Goal: Navigation & Orientation: Find specific page/section

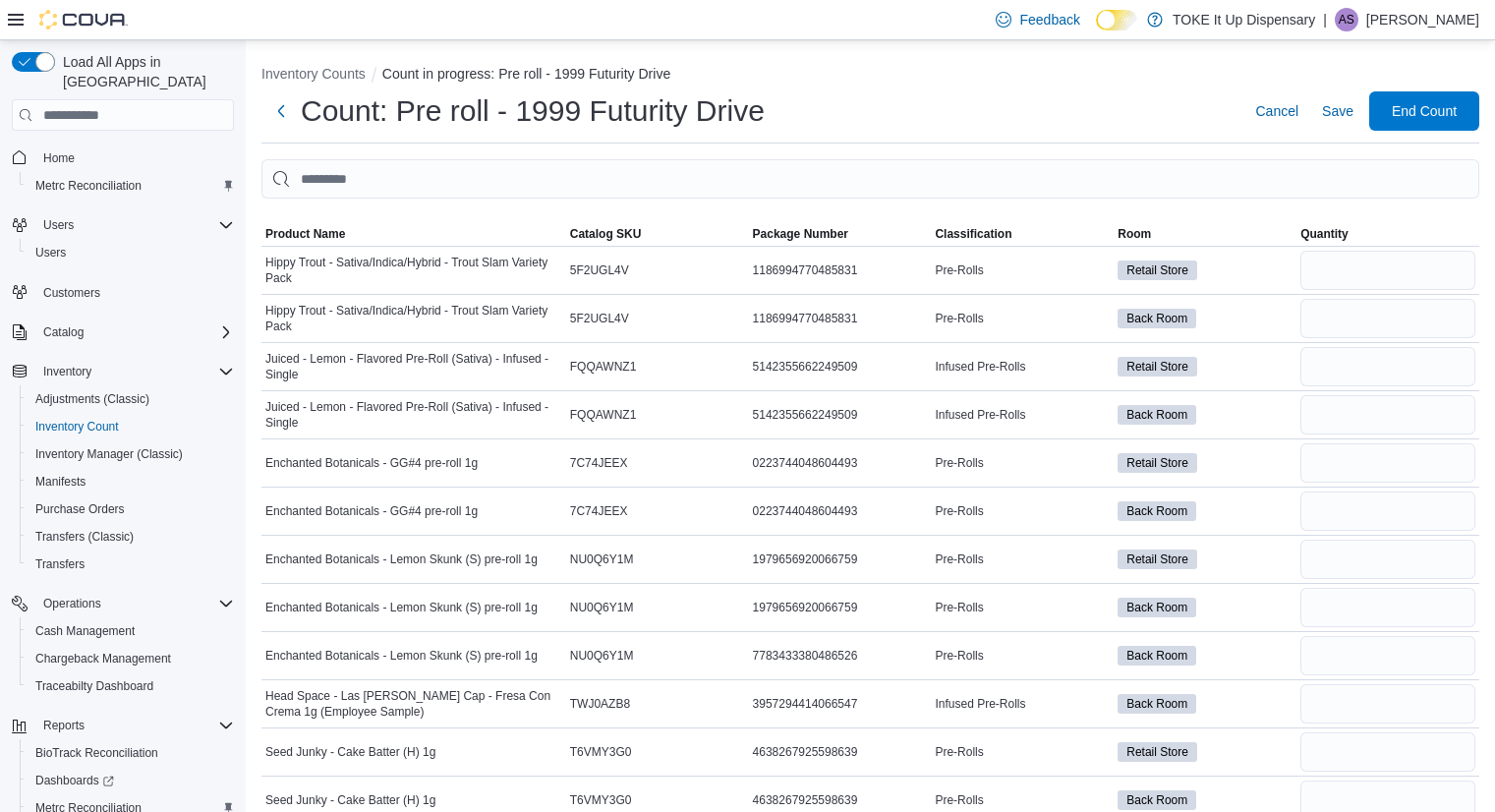
scroll to position [4197, 0]
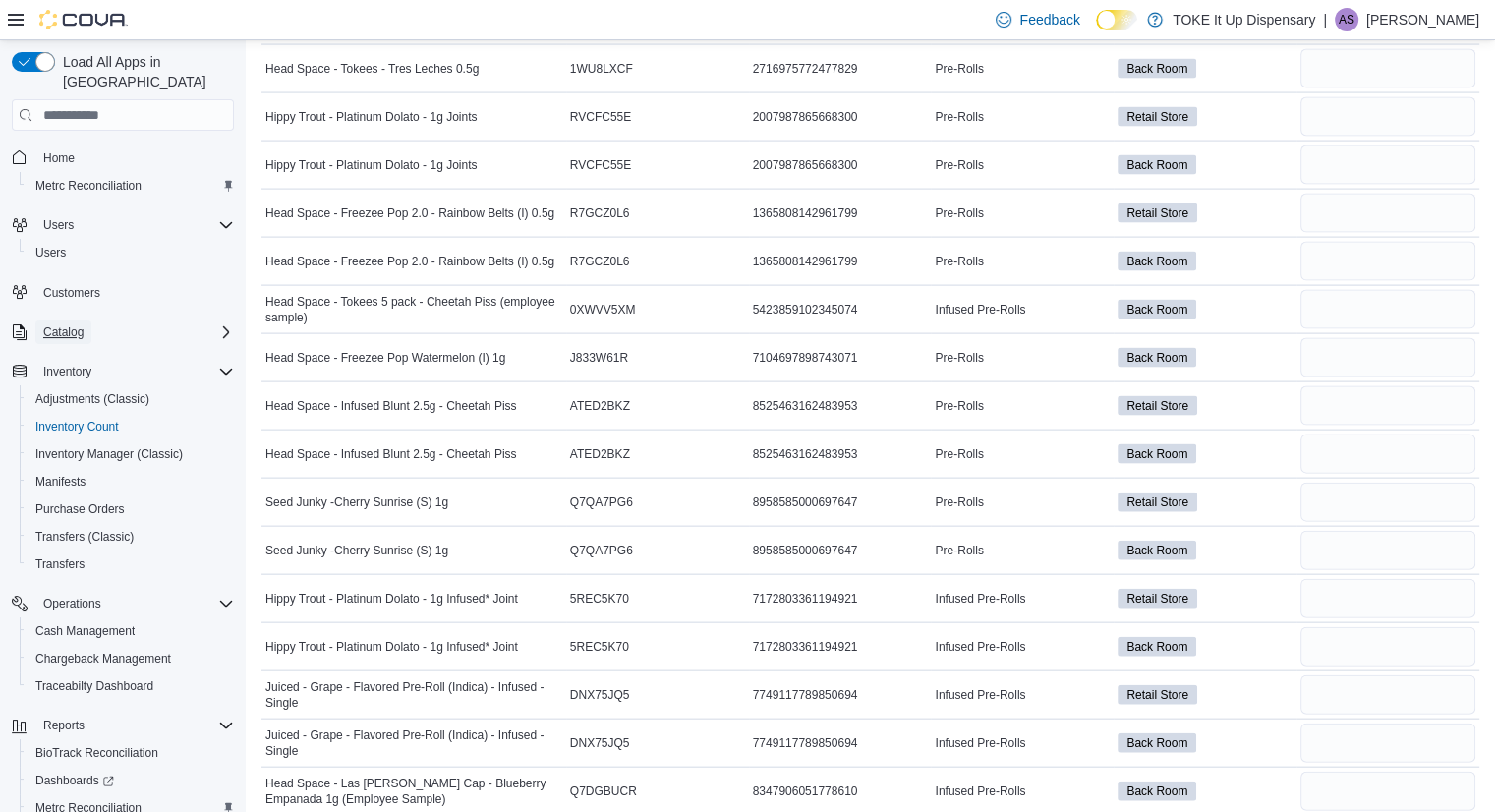
click at [57, 324] on span "Catalog" at bounding box center [63, 332] width 40 height 16
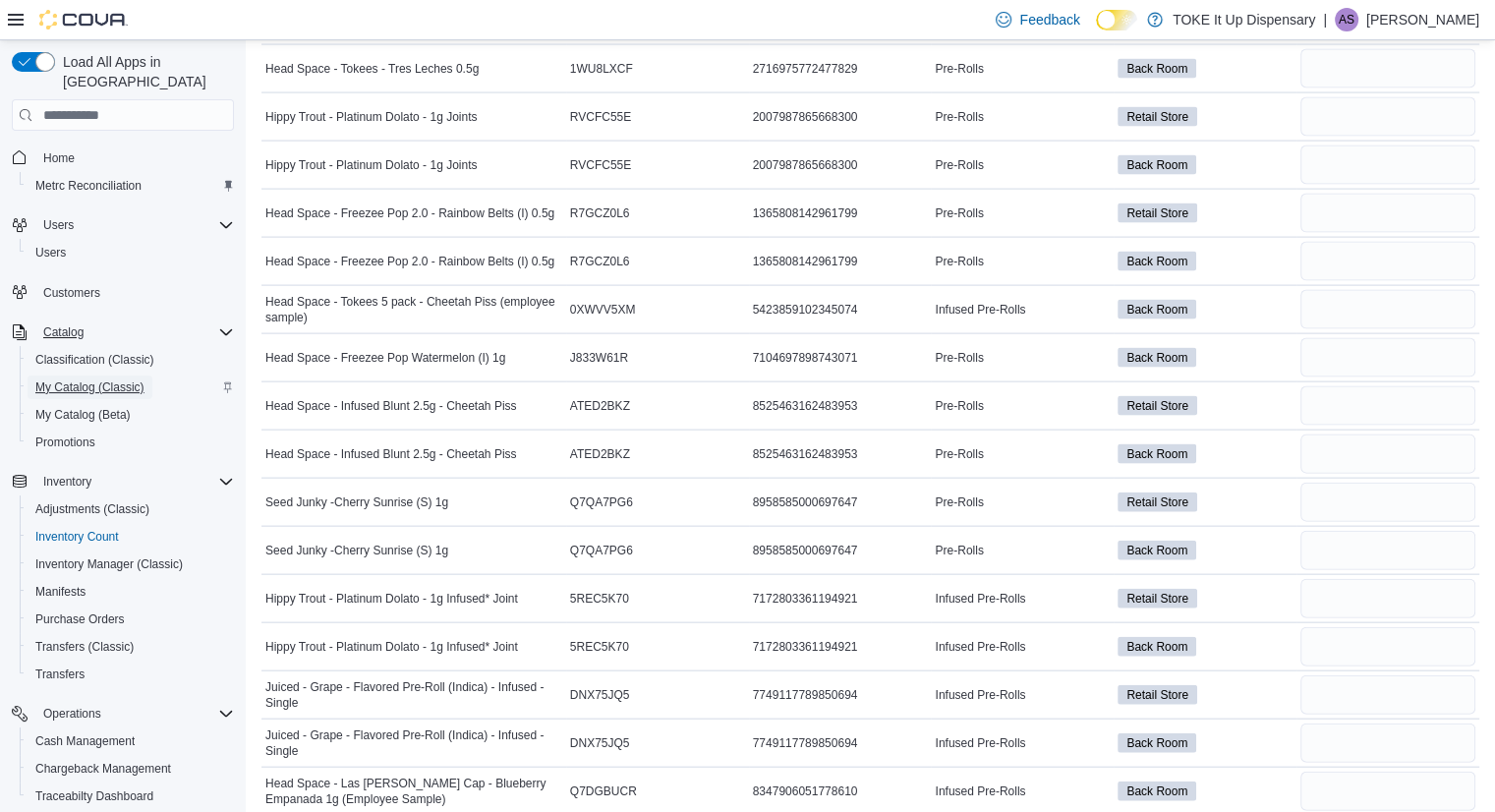
click at [87, 375] on span "My Catalog (Classic)" at bounding box center [91, 387] width 109 height 24
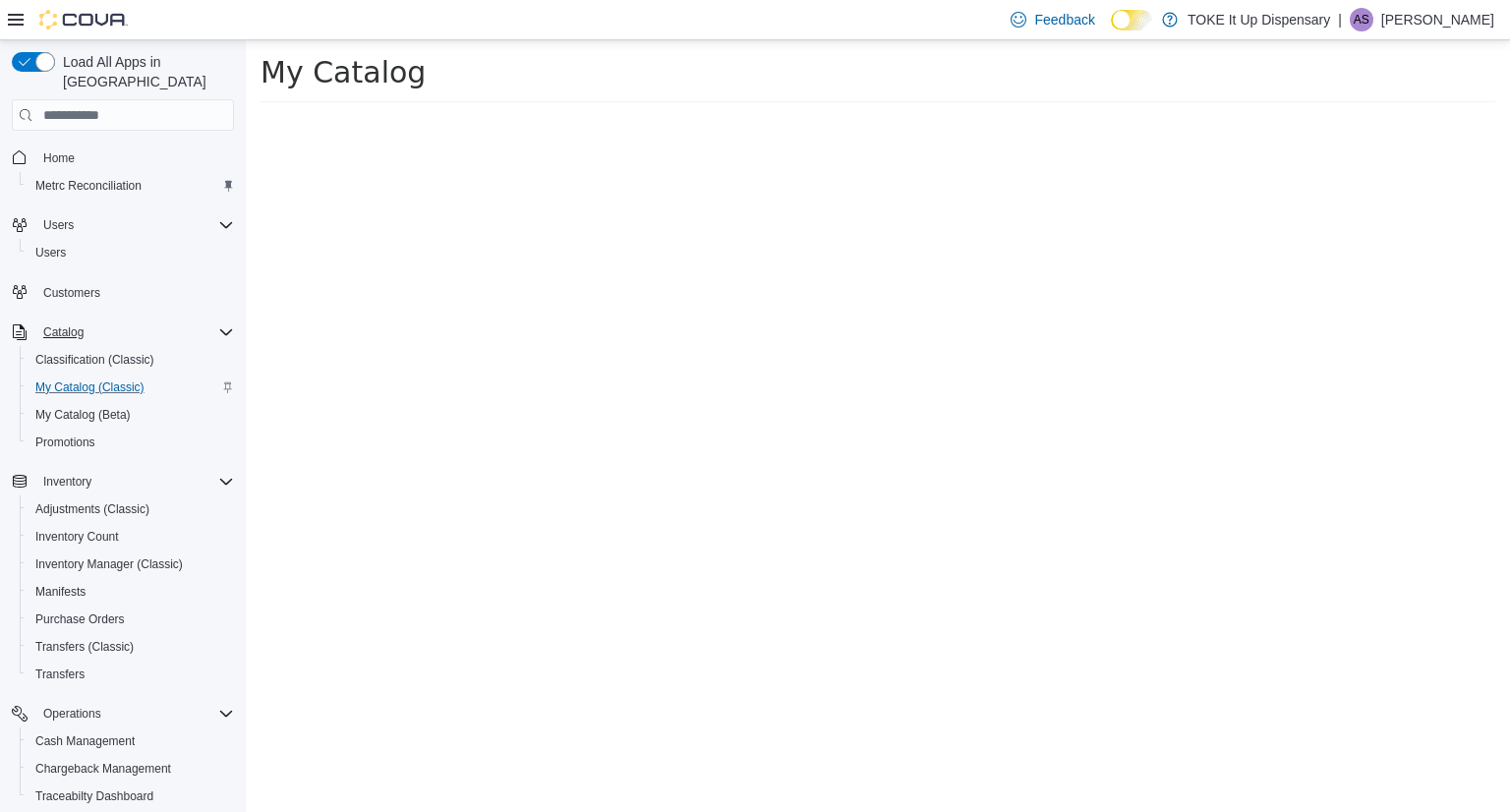
click at [967, 251] on div at bounding box center [1036, 463] width 949 height 698
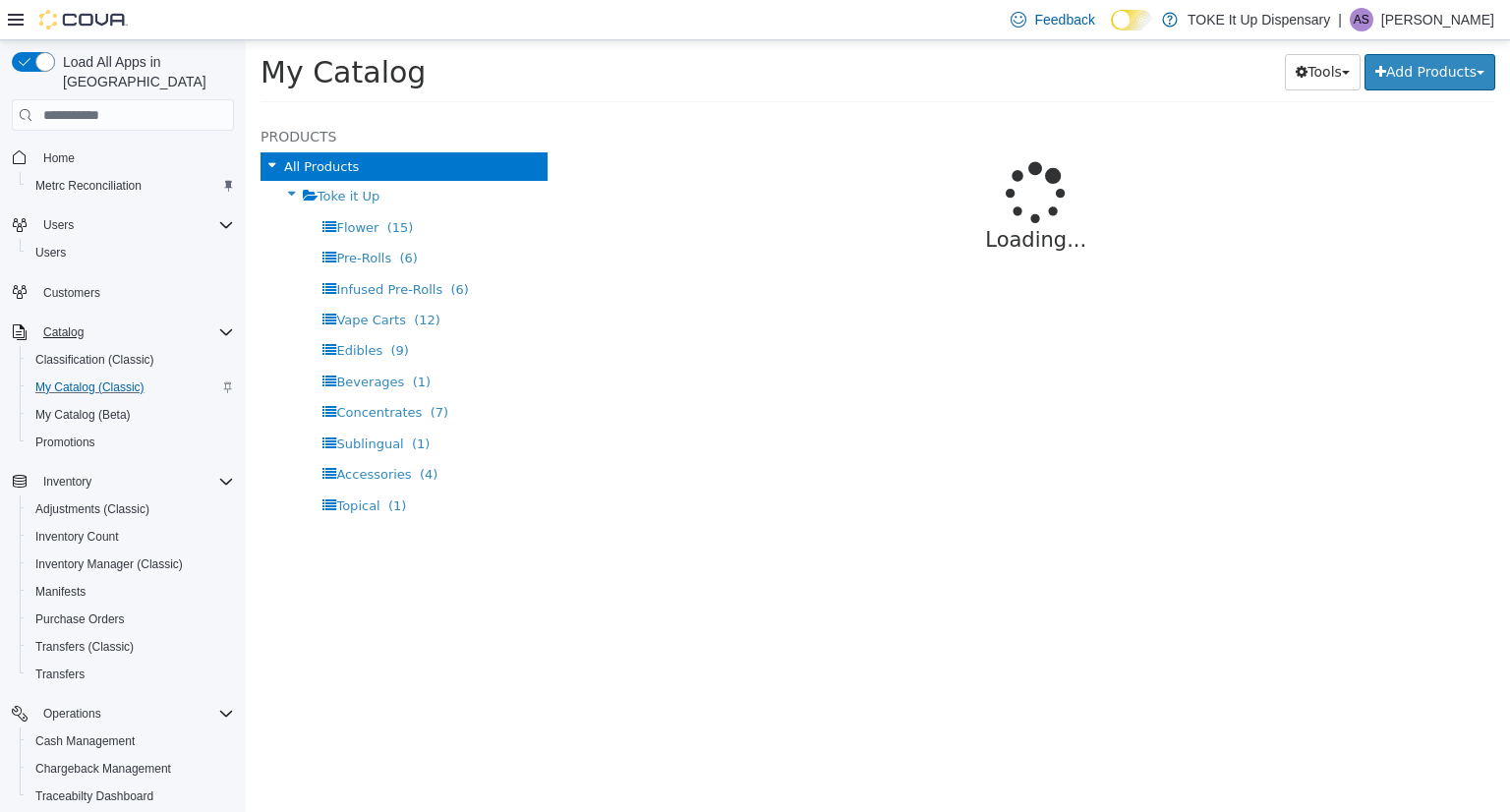
select select "**********"
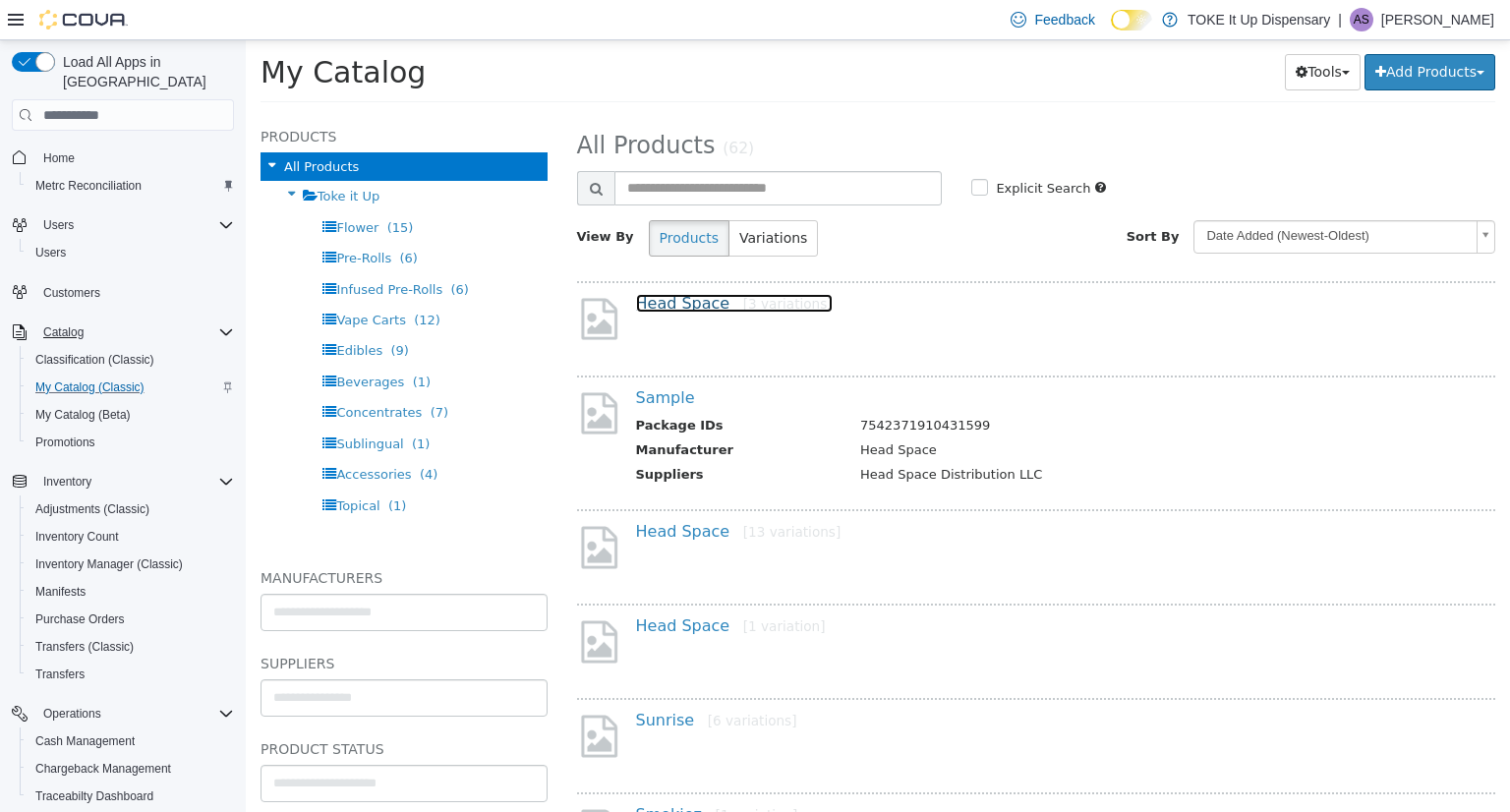
click at [665, 296] on link "Head Space [3 variations]" at bounding box center [734, 303] width 196 height 19
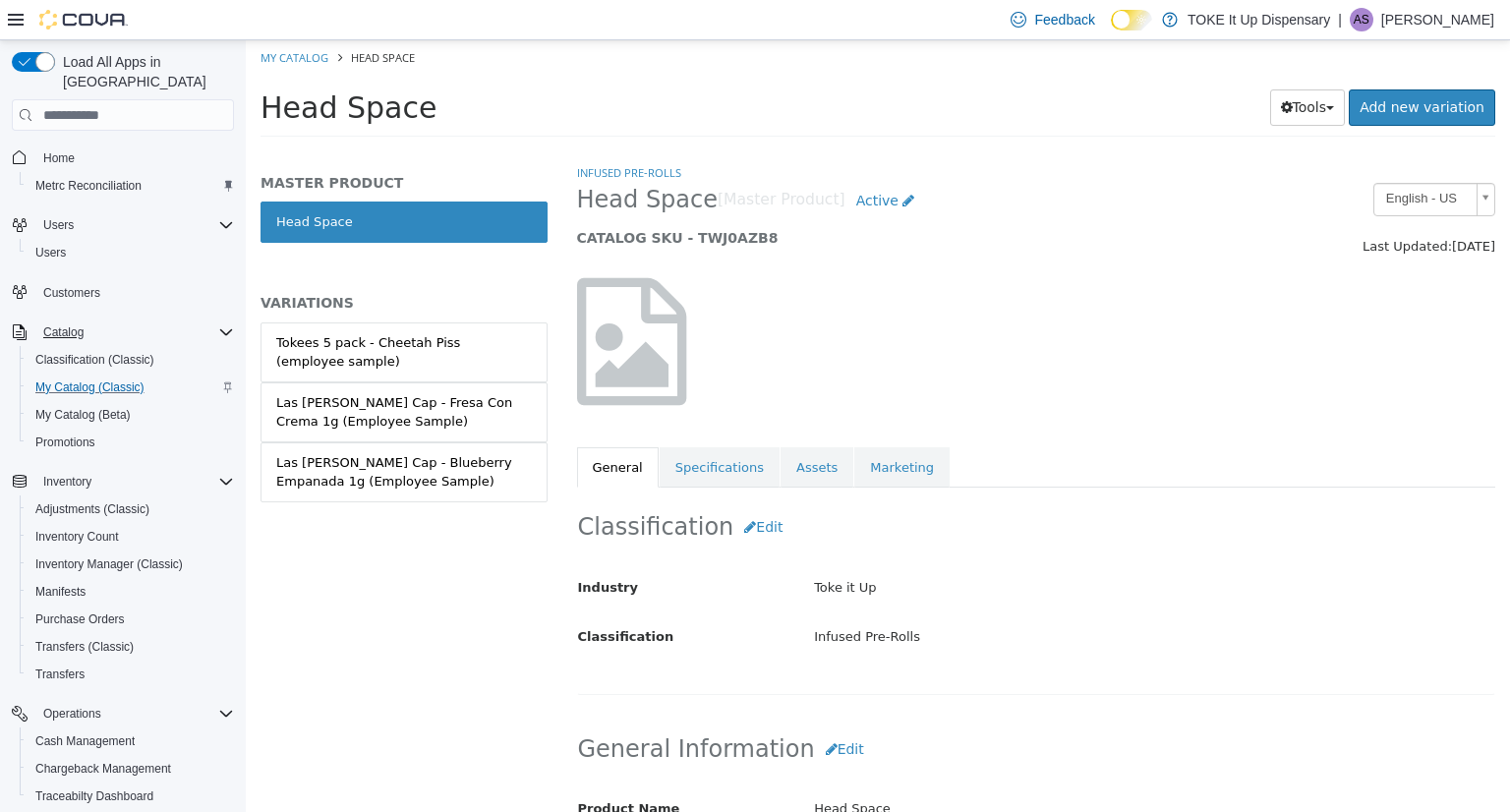
click at [296, 67] on ol "My Catalog Head Space" at bounding box center [878, 58] width 1264 height 36
click at [297, 59] on link "My Catalog" at bounding box center [295, 57] width 68 height 15
select select "**********"
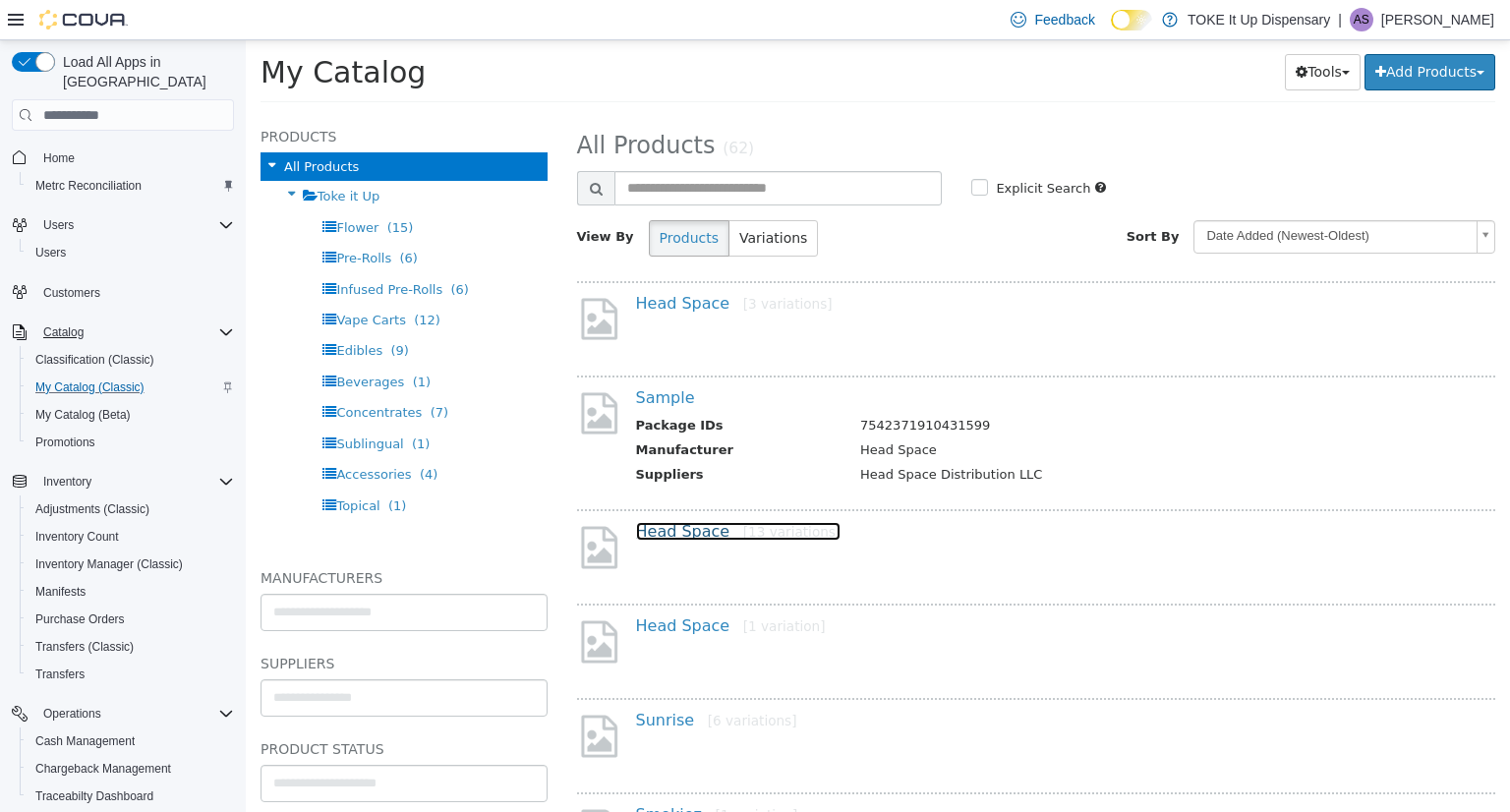
click at [695, 525] on link "Head Space [13 variations]" at bounding box center [739, 530] width 205 height 19
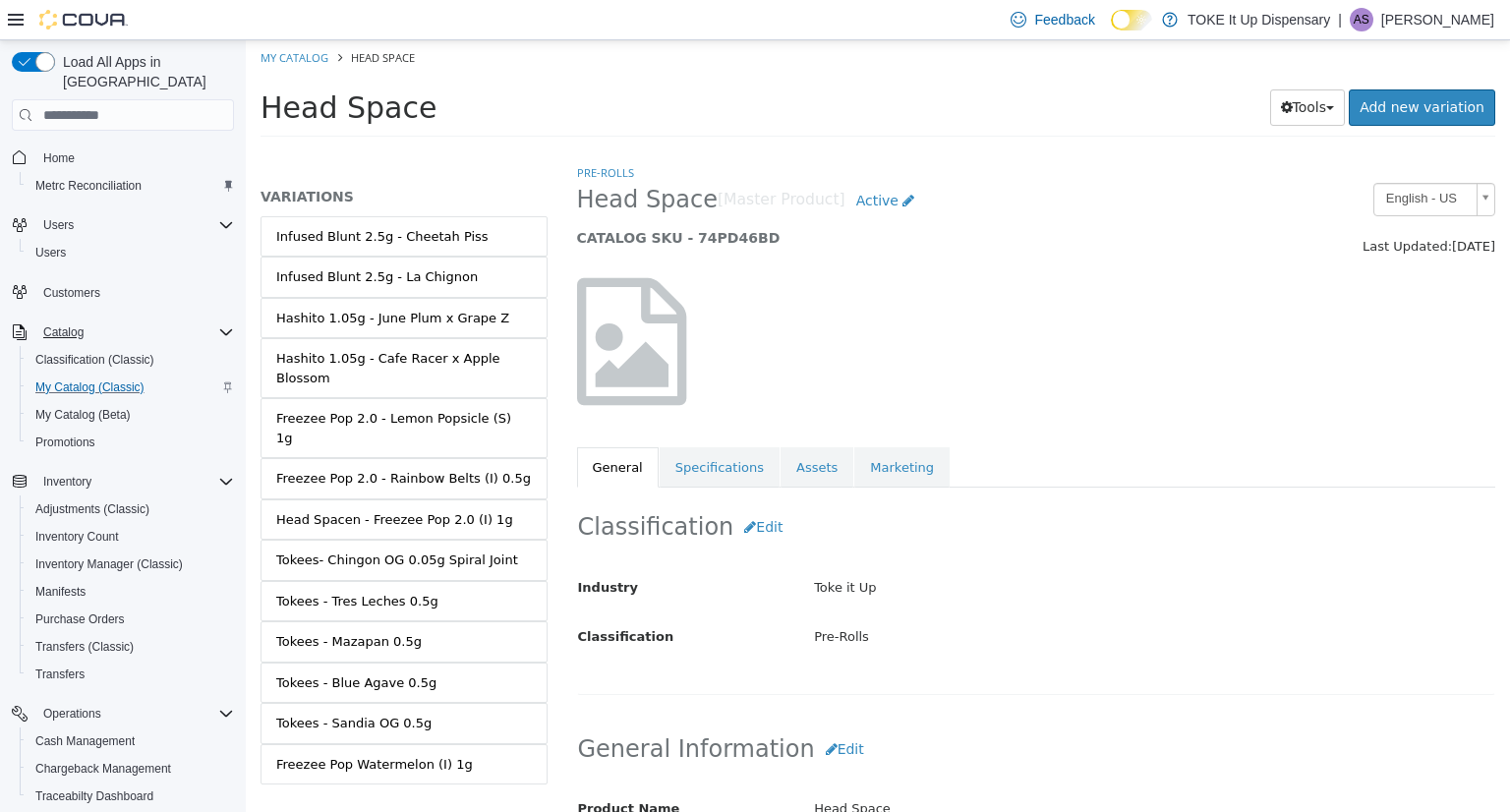
scroll to position [121, 0]
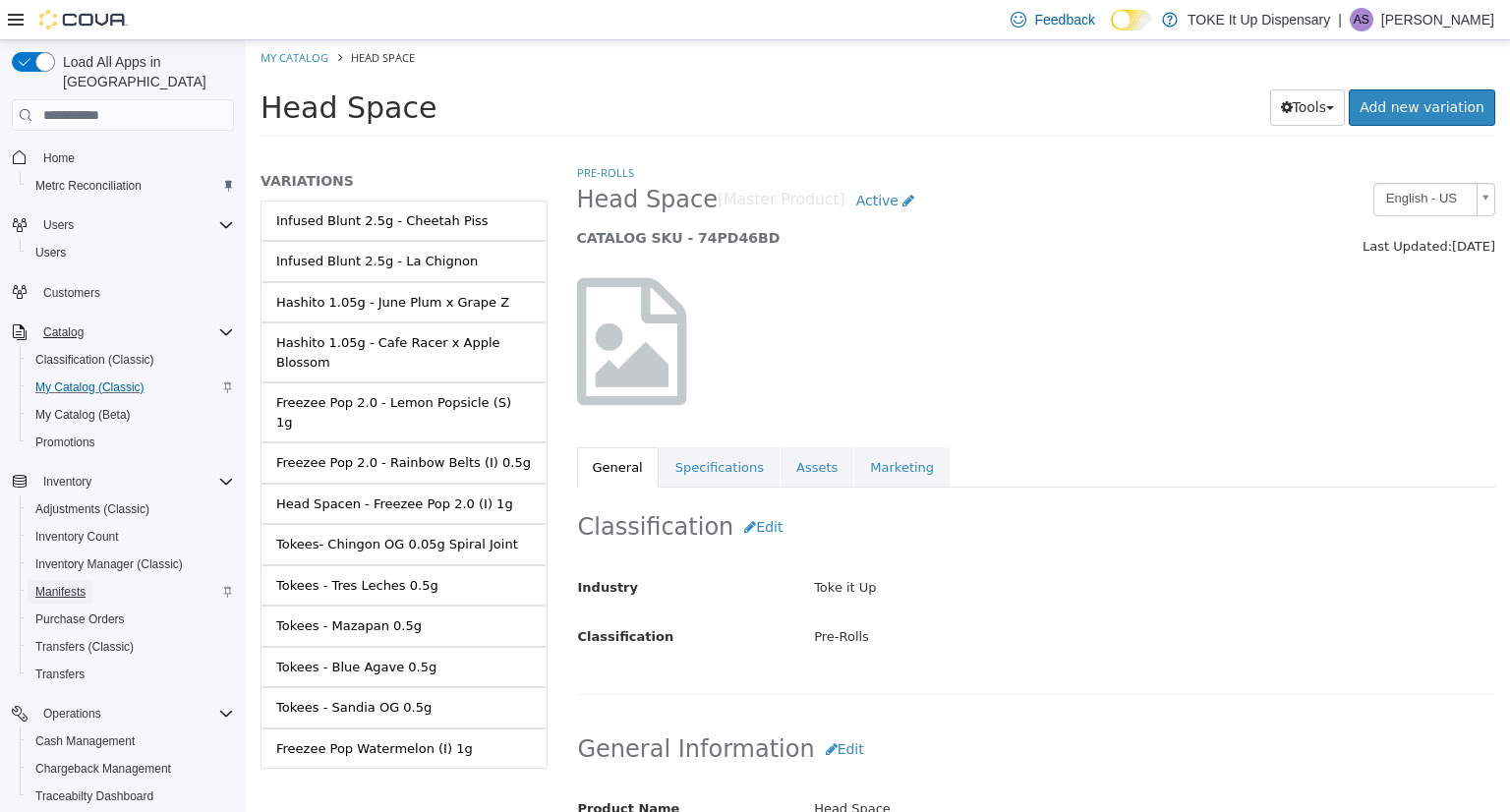
click at [76, 584] on span "Manifests" at bounding box center [61, 592] width 50 height 16
